Goal: Task Accomplishment & Management: Use online tool/utility

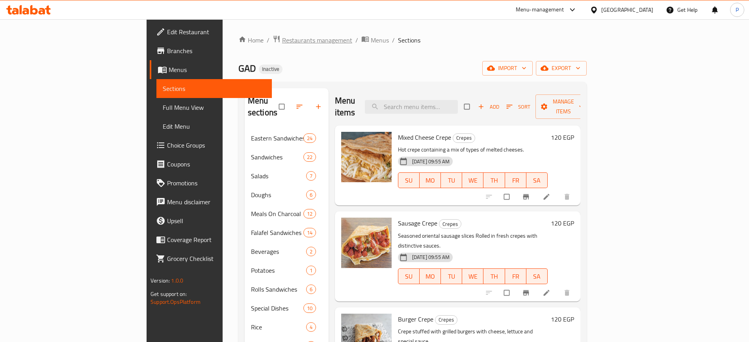
click at [282, 42] on span "Restaurants management" at bounding box center [317, 39] width 70 height 9
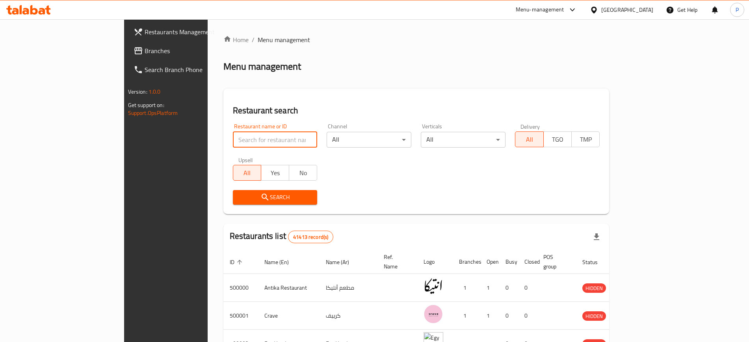
click at [242, 144] on input "search" at bounding box center [275, 140] width 85 height 16
paste input "[DEMOGRAPHIC_DATA][PERSON_NAME] [PERSON_NAME]"
type input "[DEMOGRAPHIC_DATA][PERSON_NAME] [PERSON_NAME]"
click at [243, 192] on button "Search" at bounding box center [275, 197] width 85 height 15
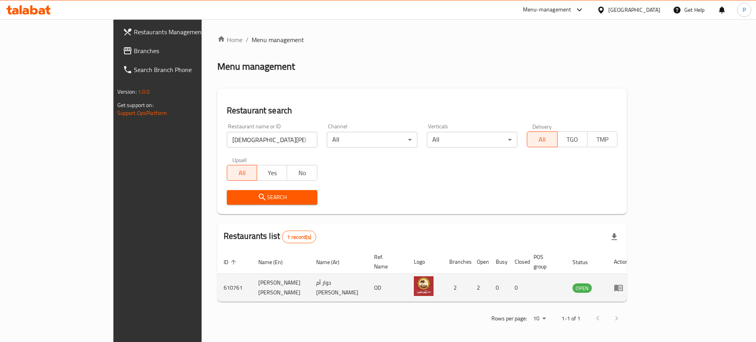
click at [622, 287] on icon "enhanced table" at bounding box center [620, 288] width 3 height 3
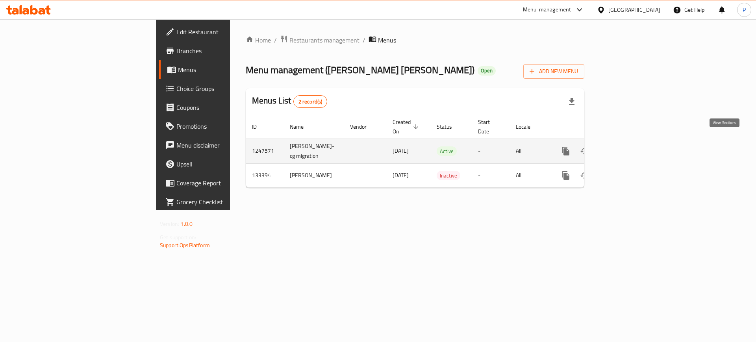
click at [627, 147] on icon "enhanced table" at bounding box center [622, 151] width 9 height 9
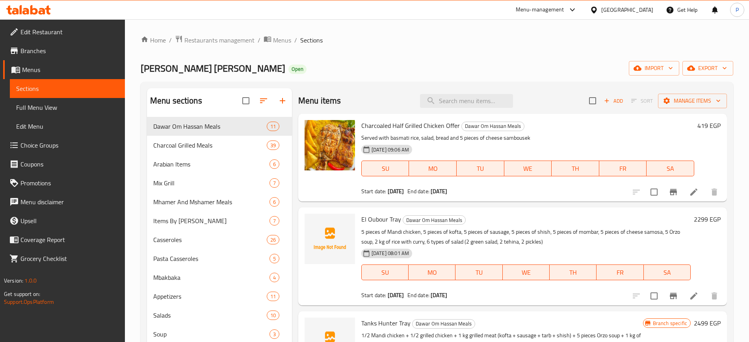
click at [318, 212] on div at bounding box center [329, 256] width 57 height 91
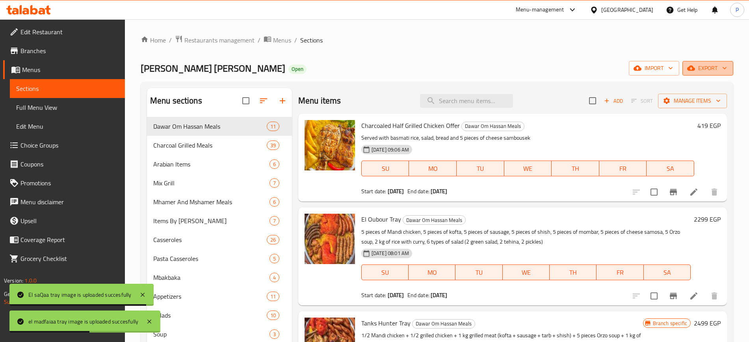
click at [720, 65] on span "export" at bounding box center [708, 68] width 38 height 10
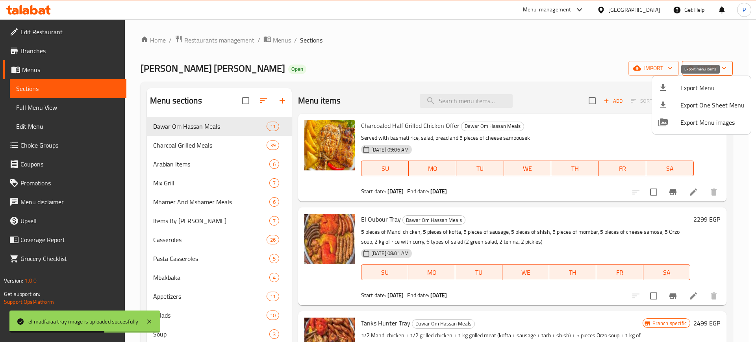
click at [707, 92] on span "Export Menu" at bounding box center [713, 87] width 64 height 9
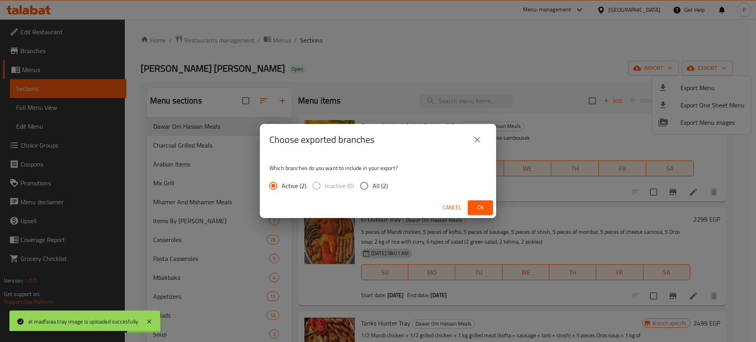
click at [384, 191] on span "All (2)" at bounding box center [380, 185] width 15 height 9
click at [373, 191] on input "All (2)" at bounding box center [364, 186] width 17 height 17
radio input "true"
click at [491, 206] on button "Ok" at bounding box center [480, 207] width 25 height 15
